Goal: Information Seeking & Learning: Learn about a topic

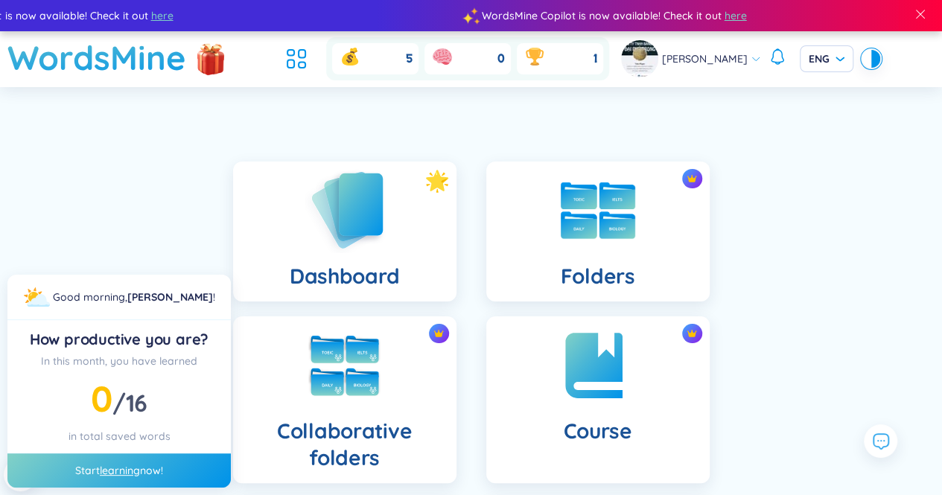
click at [349, 221] on img at bounding box center [345, 210] width 82 height 85
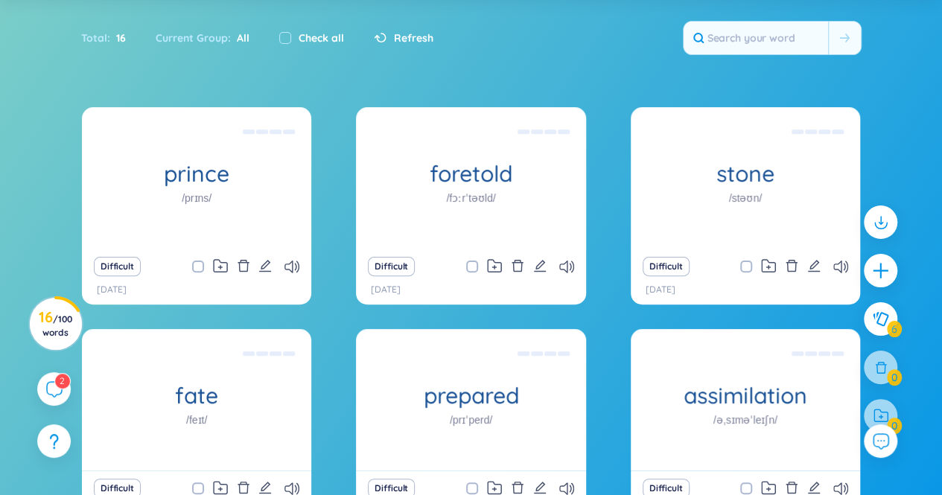
scroll to position [89, 0]
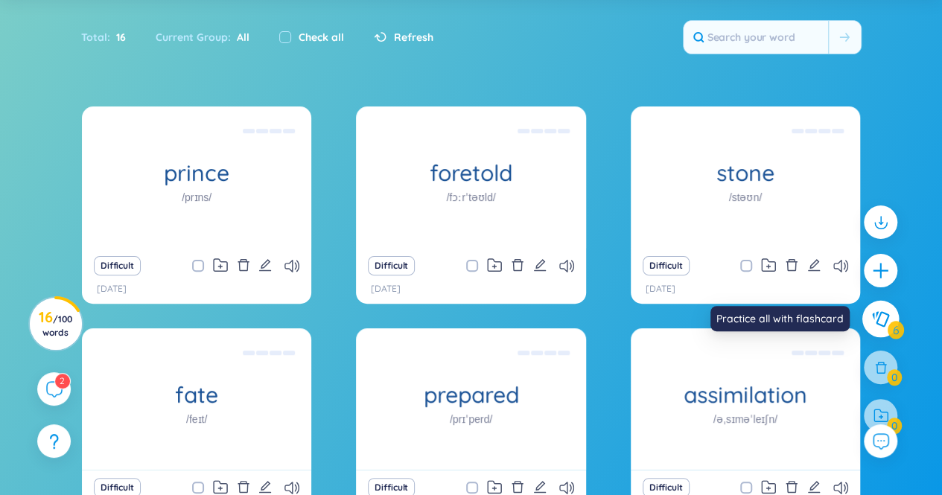
click at [876, 329] on button at bounding box center [881, 319] width 37 height 37
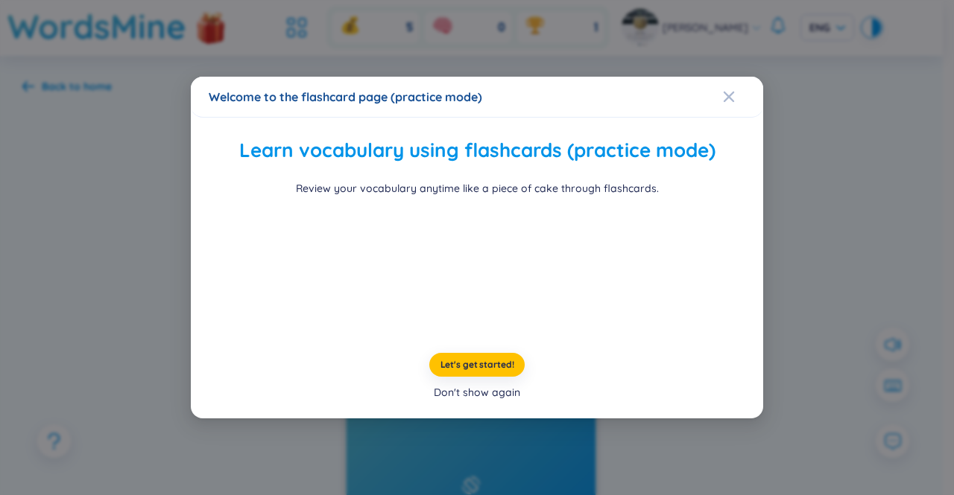
click at [481, 401] on div "Don't show again" at bounding box center [477, 392] width 86 height 16
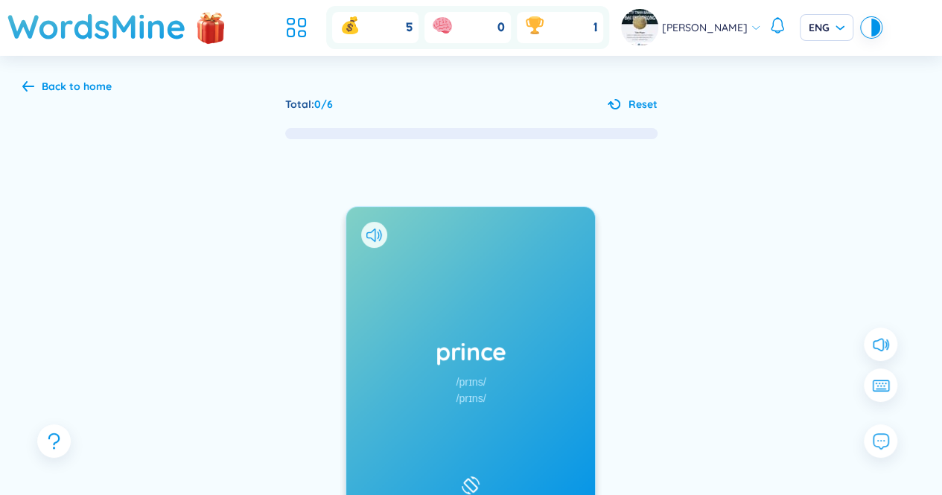
scroll to position [133, 0]
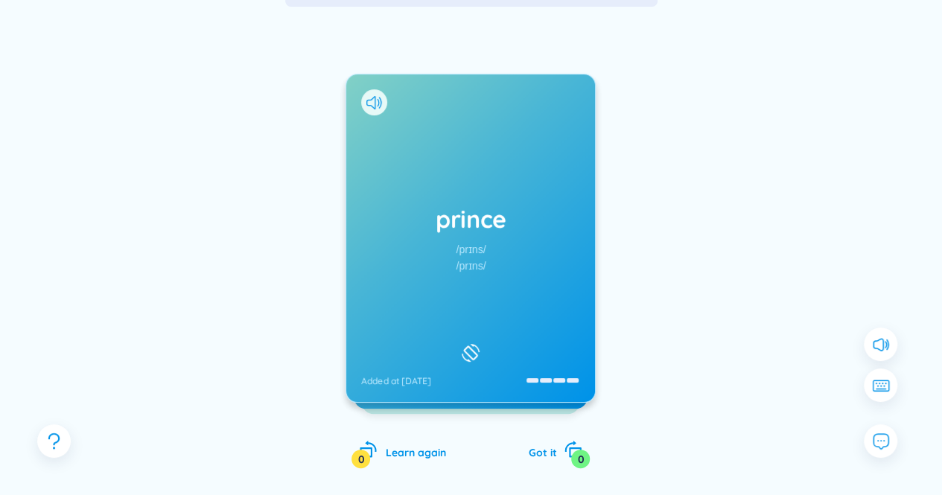
click at [457, 240] on div "prince /prɪns/ /prɪns/ Added at 2/9/2025" at bounding box center [470, 239] width 249 height 328
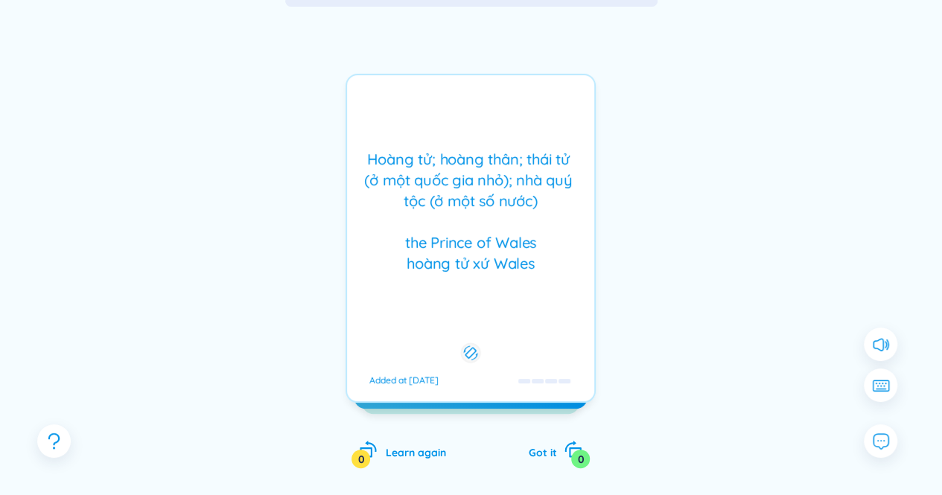
click at [457, 240] on div "Hoàng tử; hoàng thân; thái tử (ở một quốc gia nhỏ); nhà quý tộc (ở một số nước)…" at bounding box center [471, 211] width 232 height 125
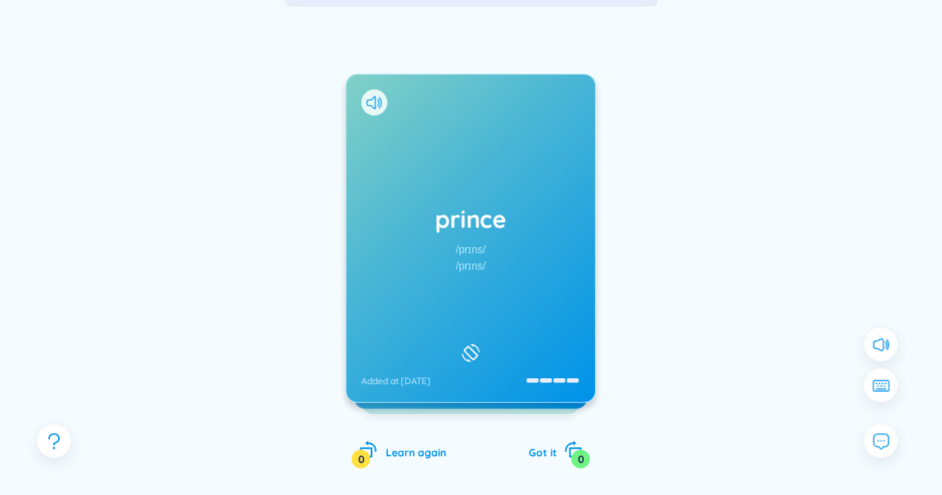
click at [372, 93] on div at bounding box center [374, 102] width 26 height 26
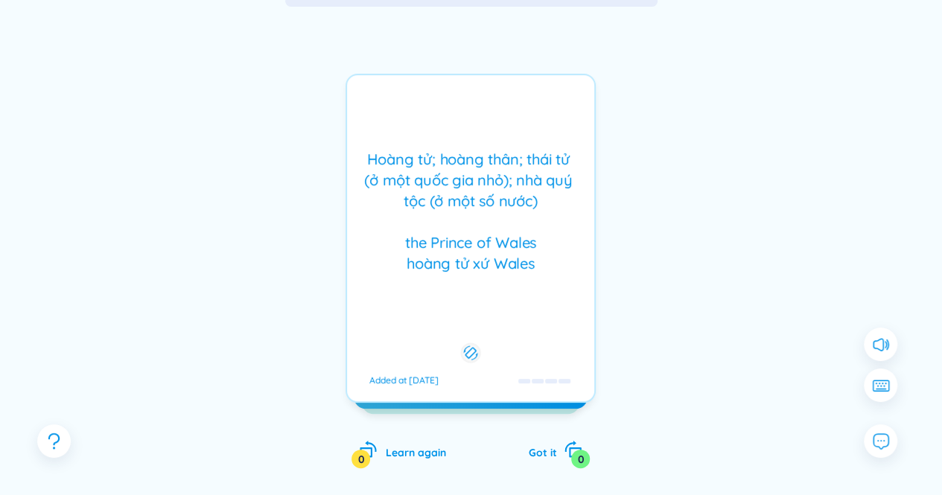
click at [372, 93] on div "Hoàng tử; hoàng thân; thái tử (ở một quốc gia nhỏ); nhà quý tộc (ở một số nước)…" at bounding box center [471, 238] width 250 height 329
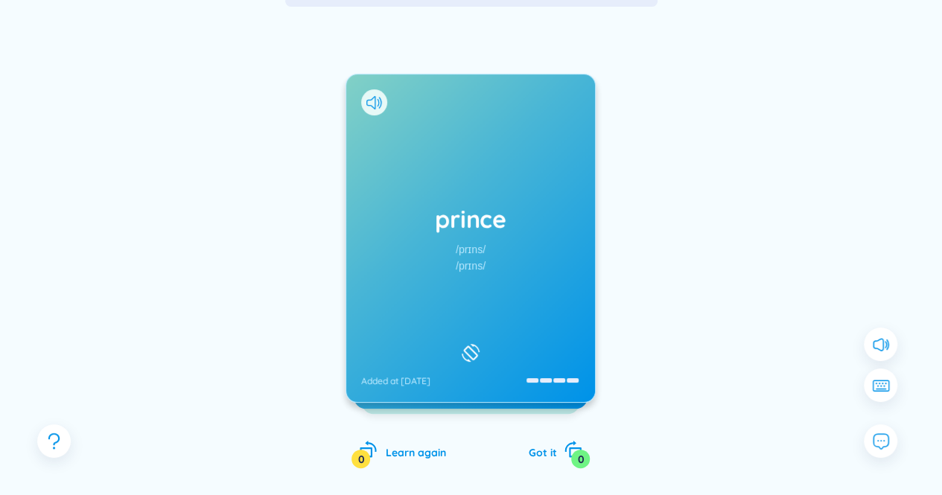
click at [372, 93] on div at bounding box center [374, 102] width 26 height 26
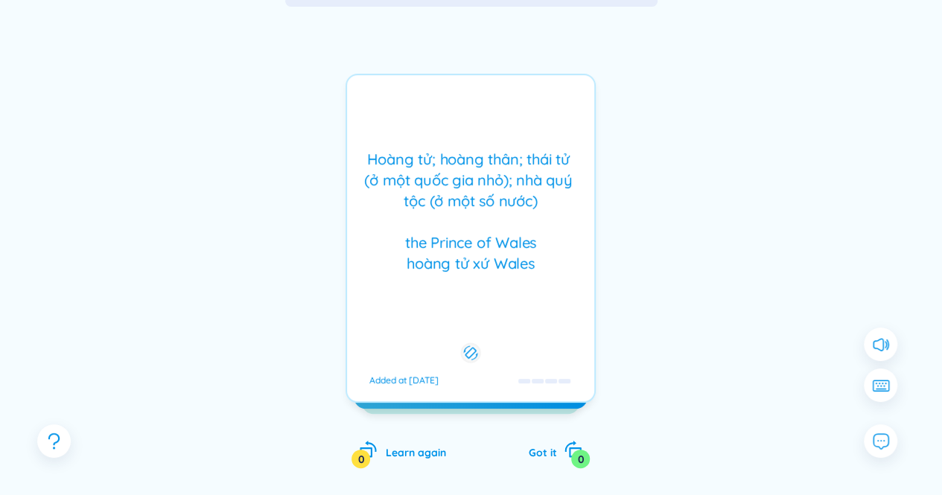
click at [393, 129] on div "Hoàng tử; hoàng thân; thái tử (ở một quốc gia nhỏ); nhà quý tộc (ở một số nước)…" at bounding box center [471, 238] width 250 height 329
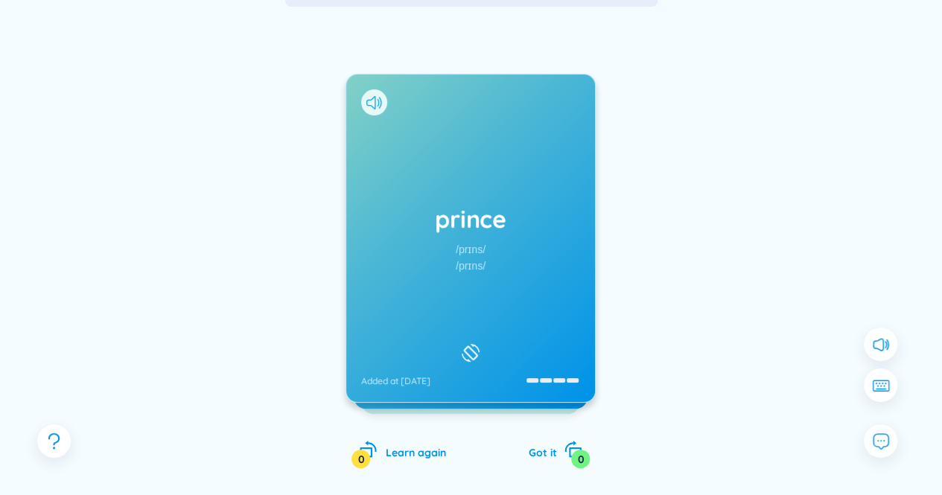
click at [373, 102] on icon at bounding box center [375, 102] width 16 height 13
click at [472, 224] on h1 "prince" at bounding box center [470, 219] width 219 height 33
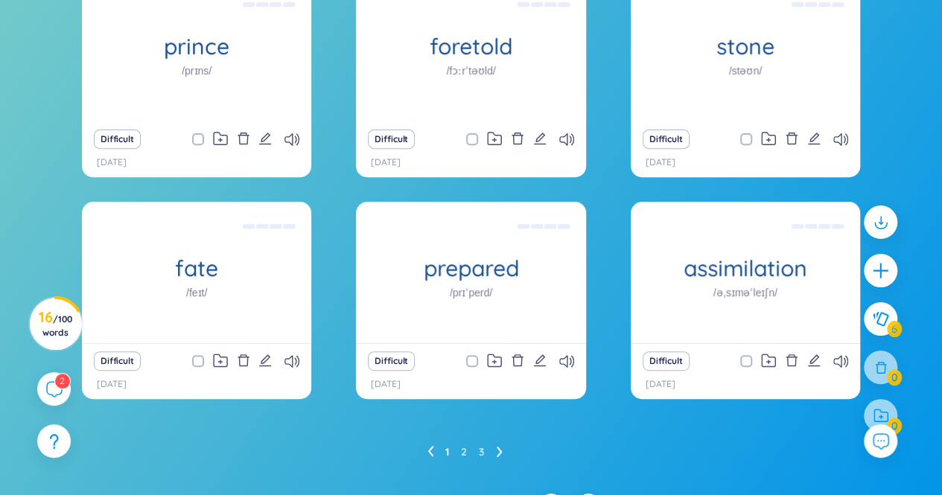
scroll to position [217, 0]
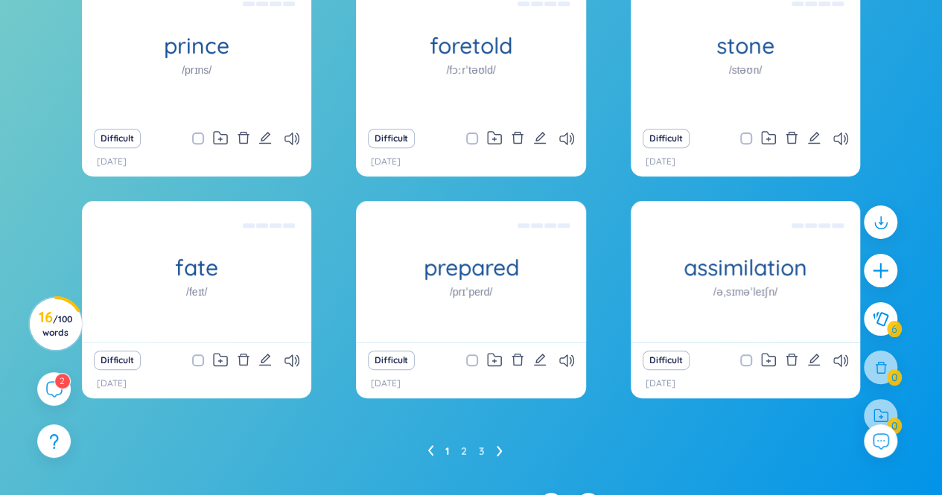
click at [499, 449] on ul "1 2 3" at bounding box center [471, 452] width 87 height 24
click at [499, 449] on icon at bounding box center [499, 451] width 5 height 10
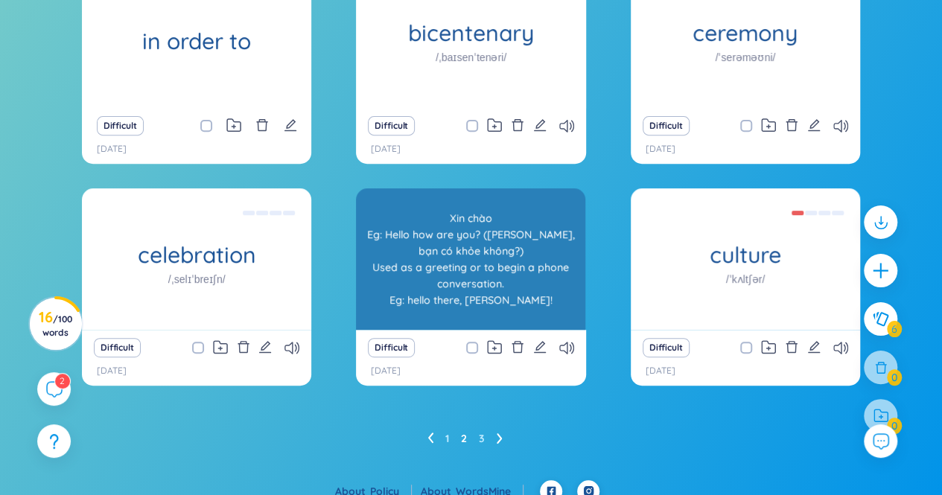
scroll to position [243, 0]
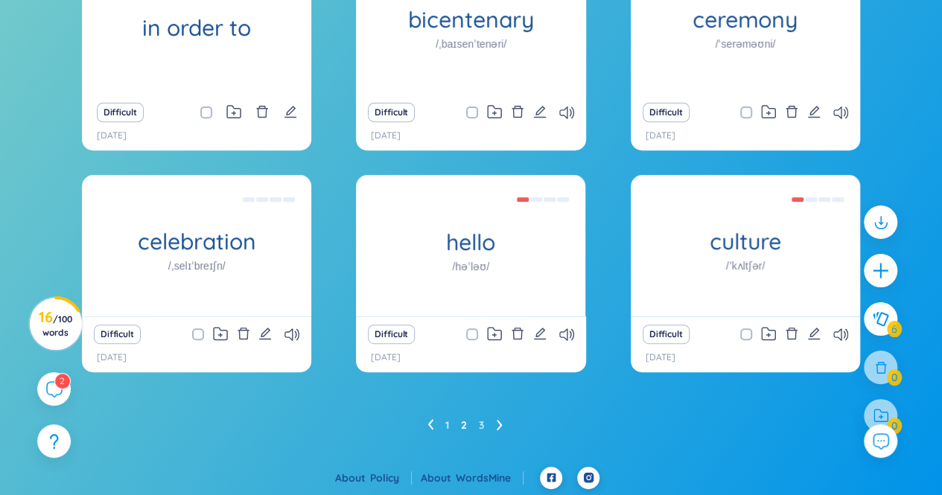
click at [501, 420] on icon at bounding box center [500, 424] width 6 height 11
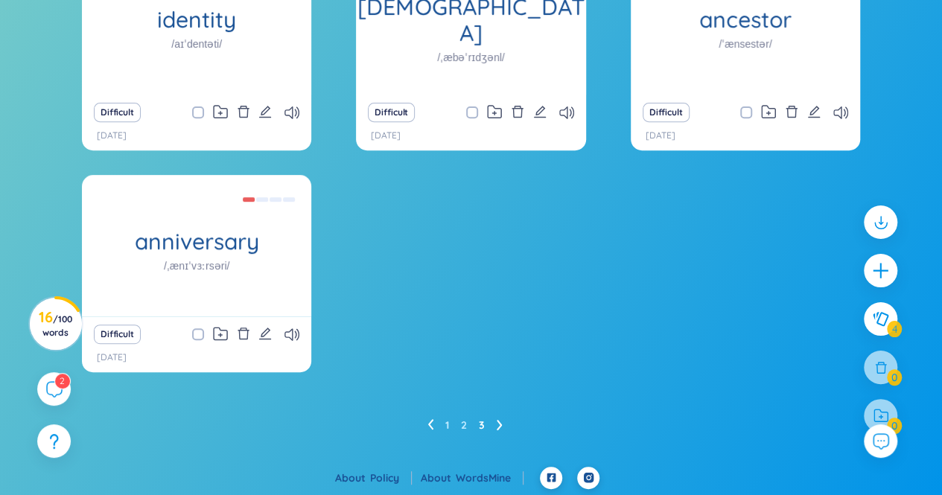
click at [432, 425] on icon at bounding box center [431, 424] width 6 height 11
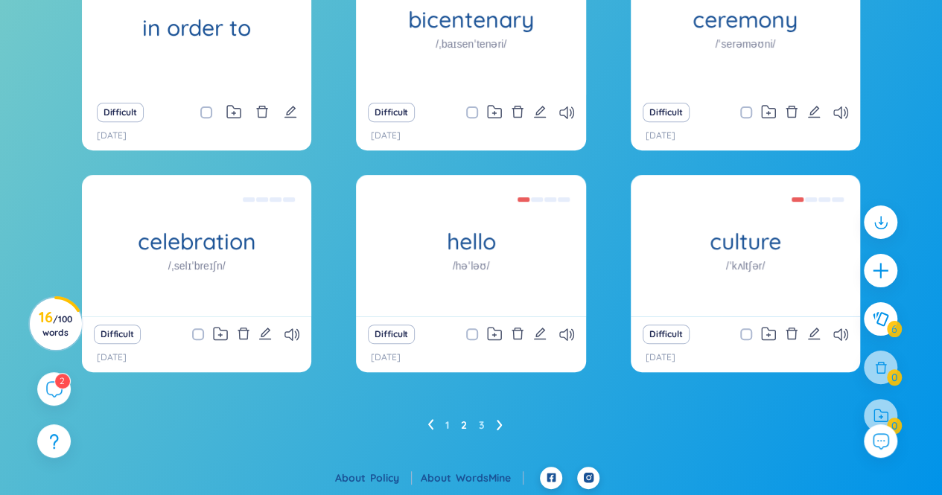
click at [429, 428] on icon at bounding box center [431, 424] width 6 height 11
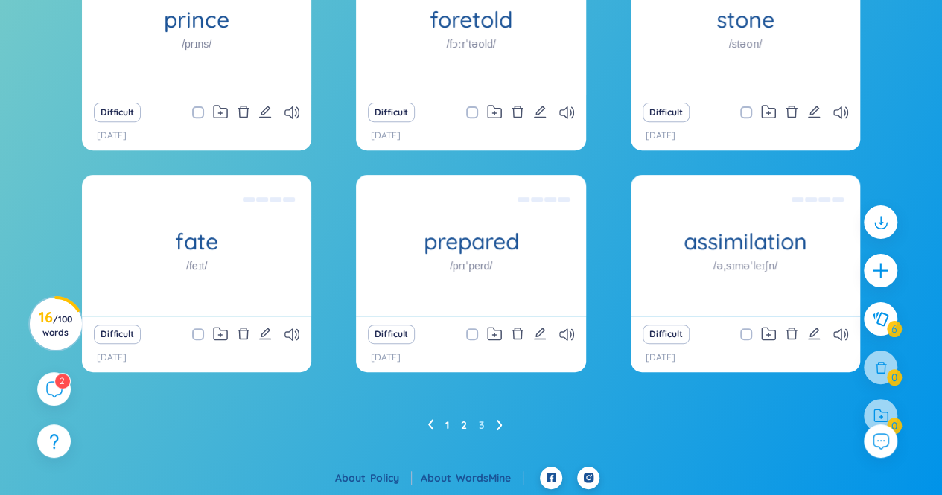
click at [463, 424] on link "2" at bounding box center [464, 425] width 6 height 22
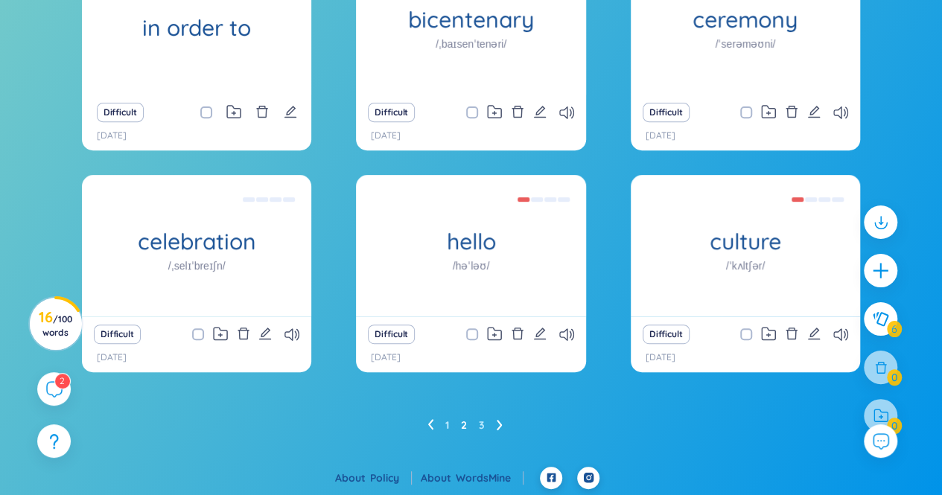
click at [431, 424] on icon at bounding box center [431, 424] width 6 height 11
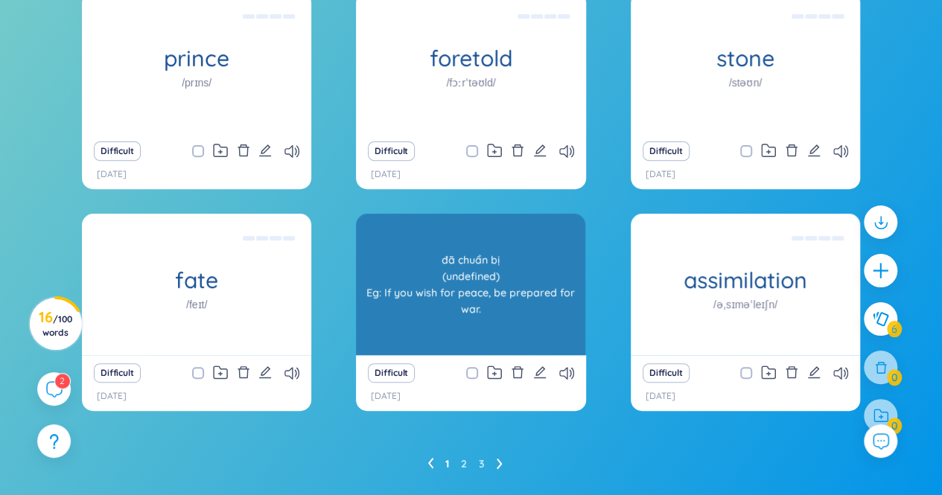
scroll to position [206, 0]
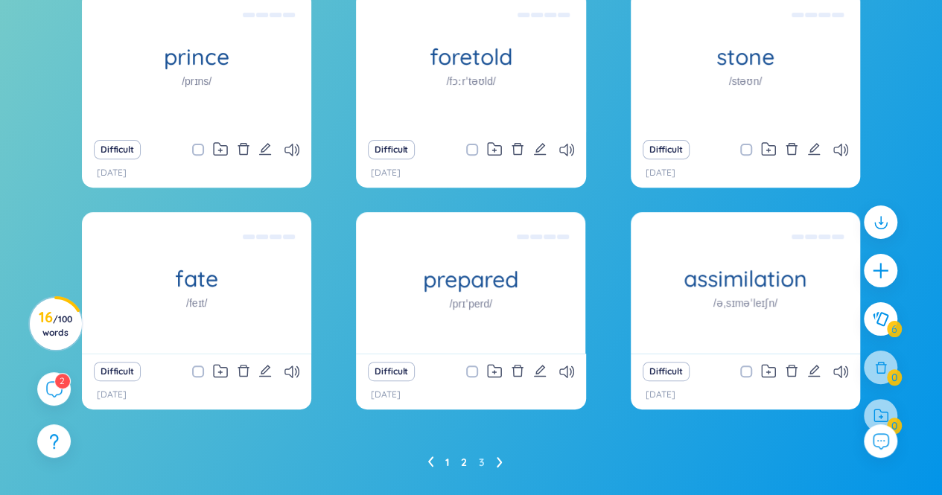
click at [466, 463] on link "2" at bounding box center [464, 463] width 6 height 22
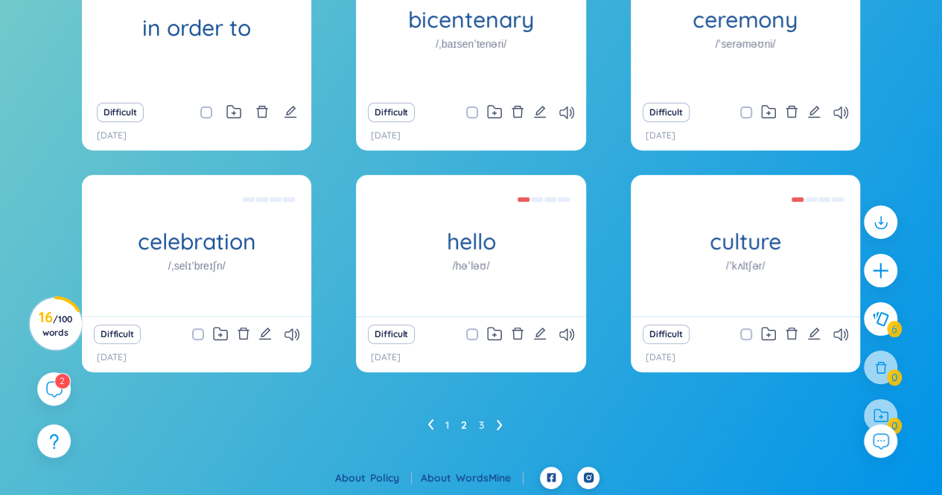
scroll to position [243, 0]
